Goal: Information Seeking & Learning: Learn about a topic

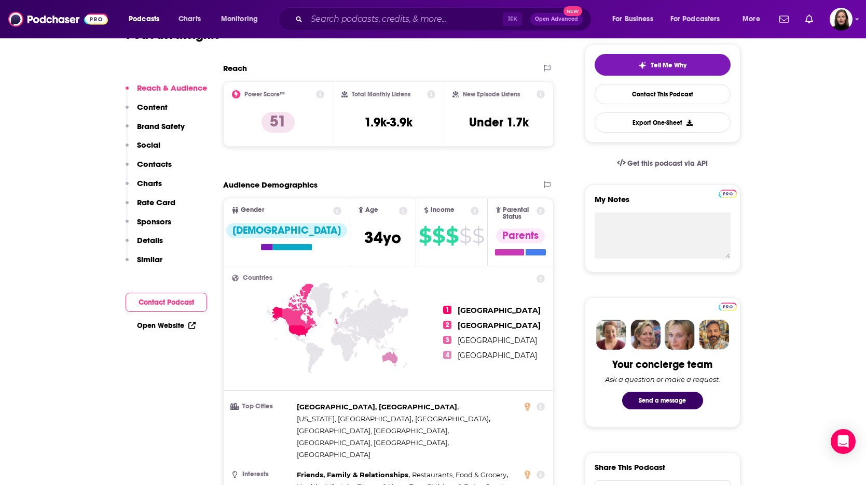
scroll to position [236, 0]
click at [322, 94] on icon at bounding box center [320, 94] width 8 height 8
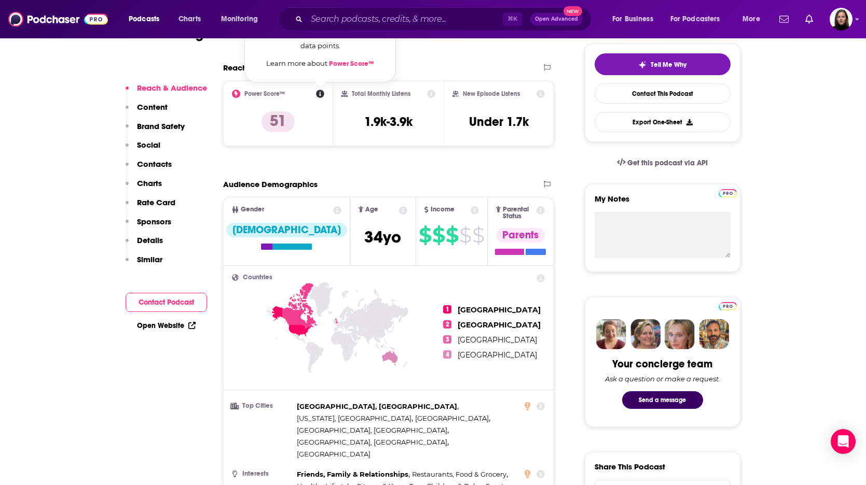
click at [350, 63] on link "Power Score™" at bounding box center [351, 64] width 45 height 8
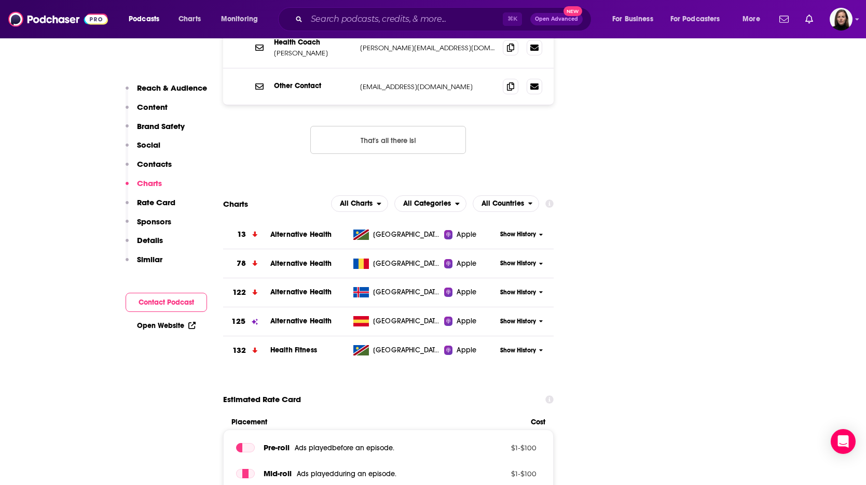
scroll to position [1116, 0]
click at [516, 289] on span "Show History" at bounding box center [518, 293] width 36 height 9
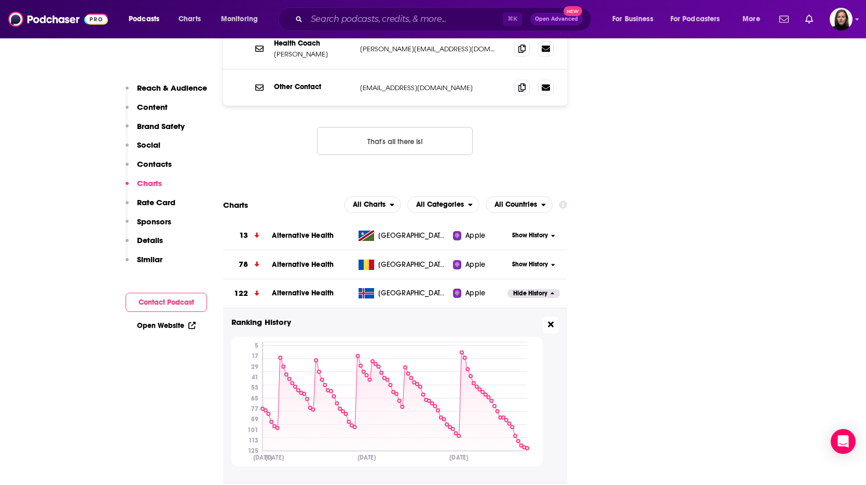
click at [549, 320] on icon at bounding box center [551, 324] width 6 height 8
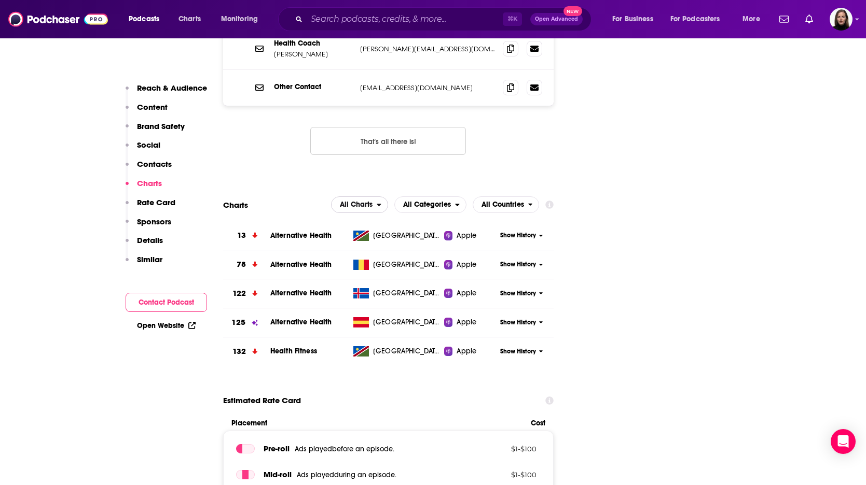
click at [366, 201] on span "All Charts" at bounding box center [356, 204] width 33 height 7
click at [366, 246] on span "Spotify Charts" at bounding box center [359, 249] width 44 height 6
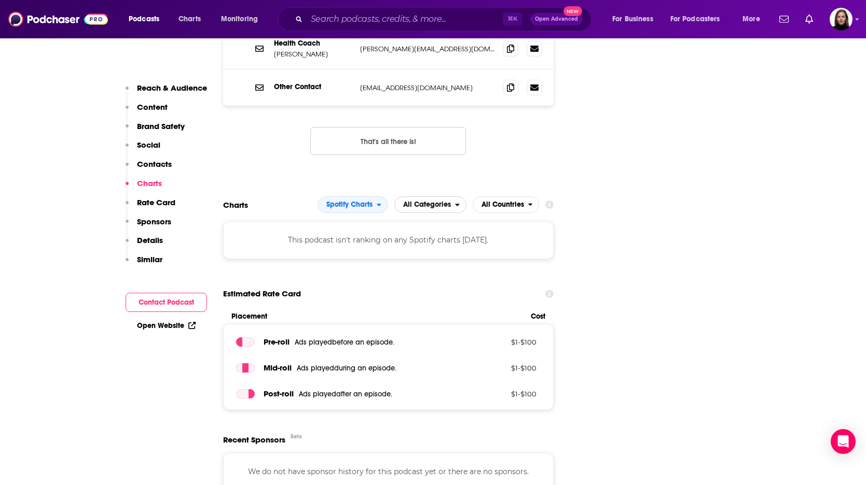
click at [431, 201] on span "All Categories" at bounding box center [427, 204] width 48 height 7
click at [374, 196] on span "Spotify Charts" at bounding box center [347, 205] width 59 height 18
click at [513, 201] on span "All Countries" at bounding box center [502, 204] width 43 height 7
click at [354, 201] on span "Spotify Charts" at bounding box center [349, 204] width 46 height 7
